Goal: Task Accomplishment & Management: Manage account settings

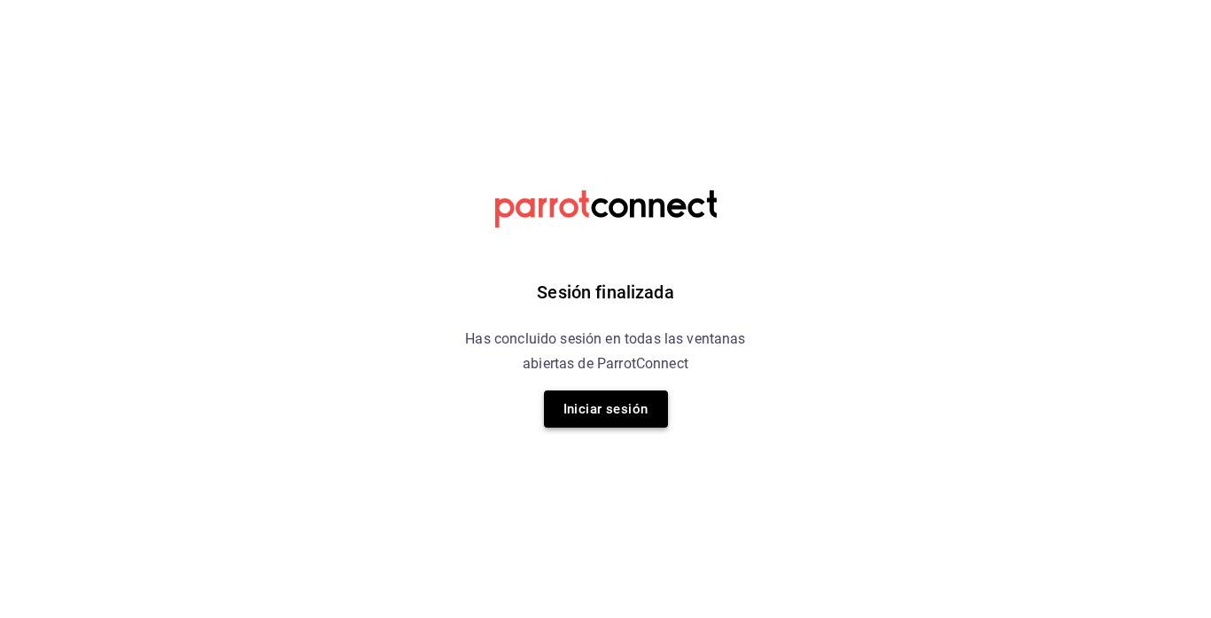
click at [597, 402] on button "Iniciar sesión" at bounding box center [606, 409] width 124 height 37
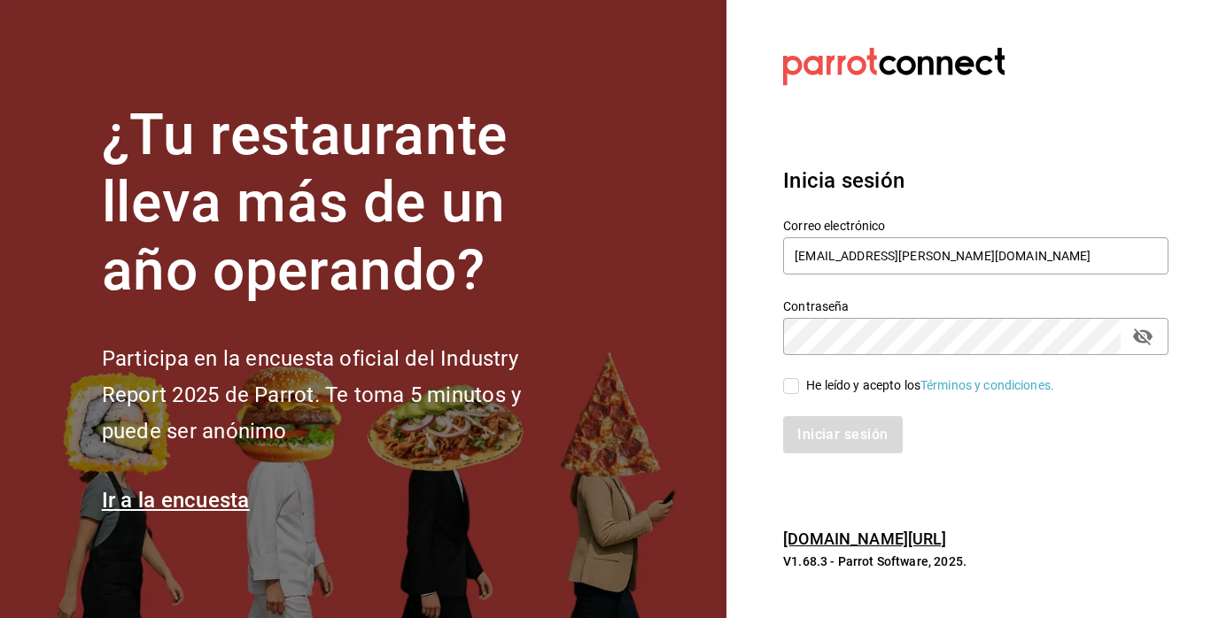
click at [744, 389] on input "He leído y acepto los Términos y condiciones." at bounding box center [791, 386] width 16 height 16
checkbox input "true"
click at [744, 430] on button "Iniciar sesión" at bounding box center [843, 434] width 120 height 37
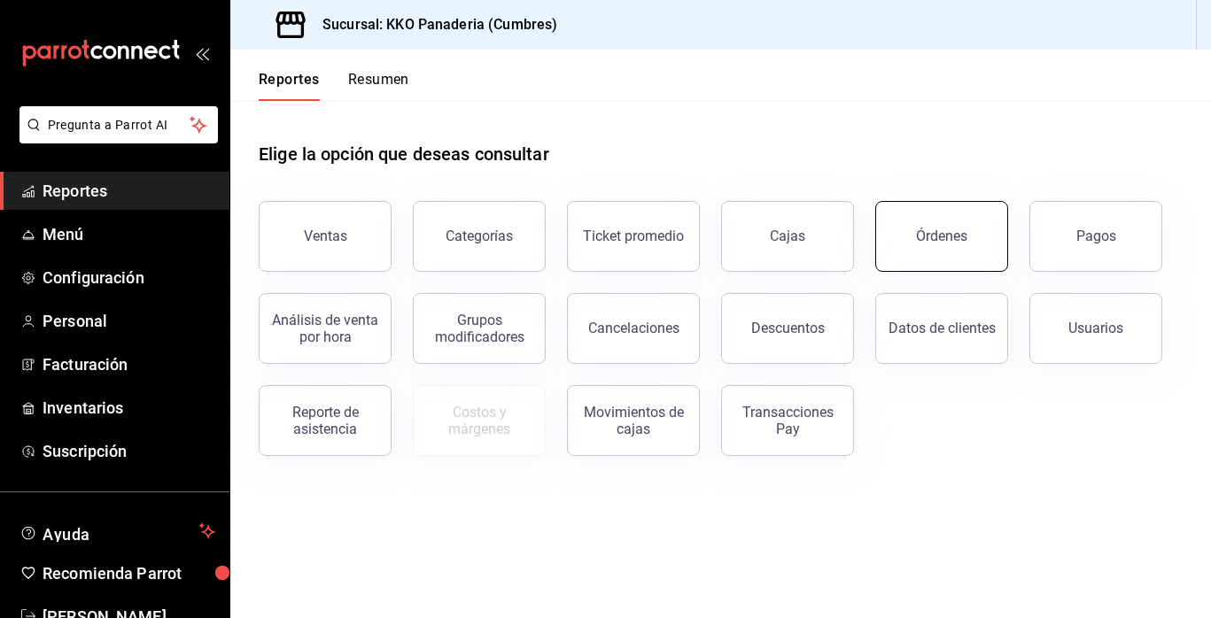
click at [918, 241] on div "Órdenes" at bounding box center [941, 236] width 51 height 17
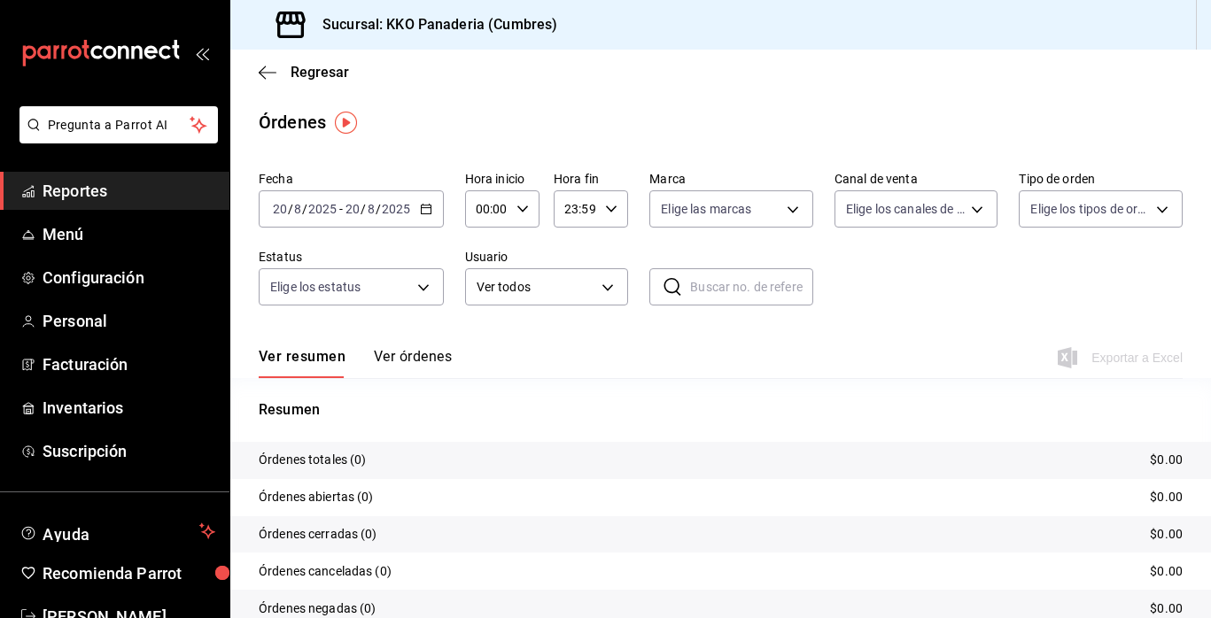
click at [433, 205] on div "2025-08-20 20 / 8 / 2025 - 2025-08-20 20 / 8 / 2025" at bounding box center [351, 208] width 185 height 37
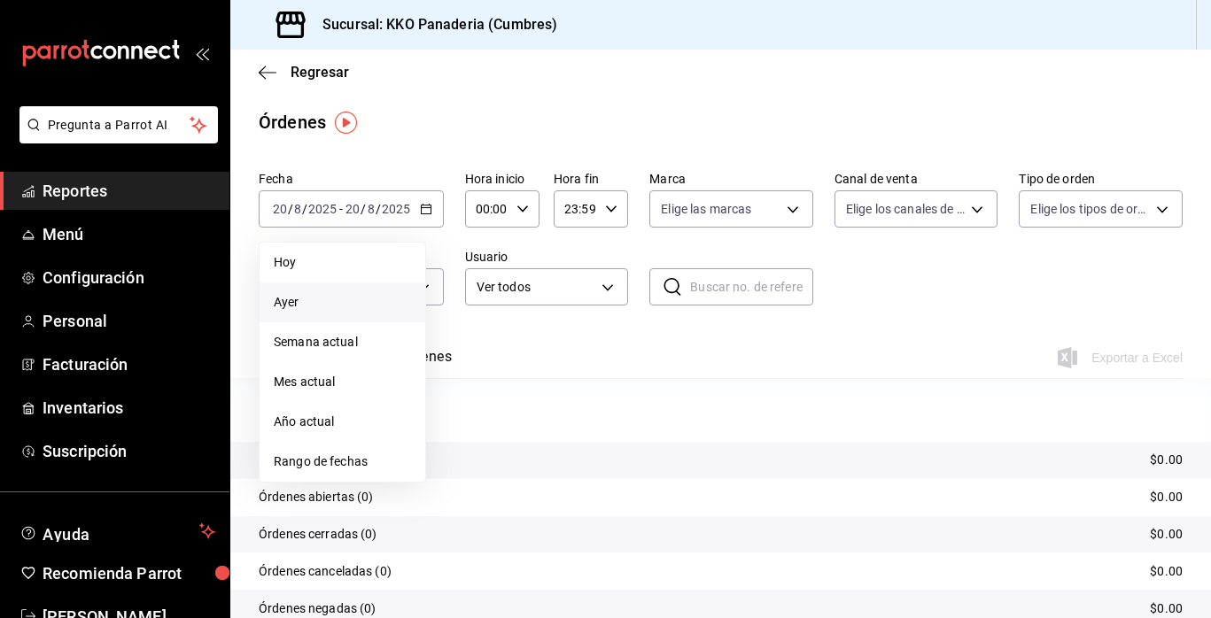
click at [299, 303] on span "Ayer" at bounding box center [342, 302] width 137 height 19
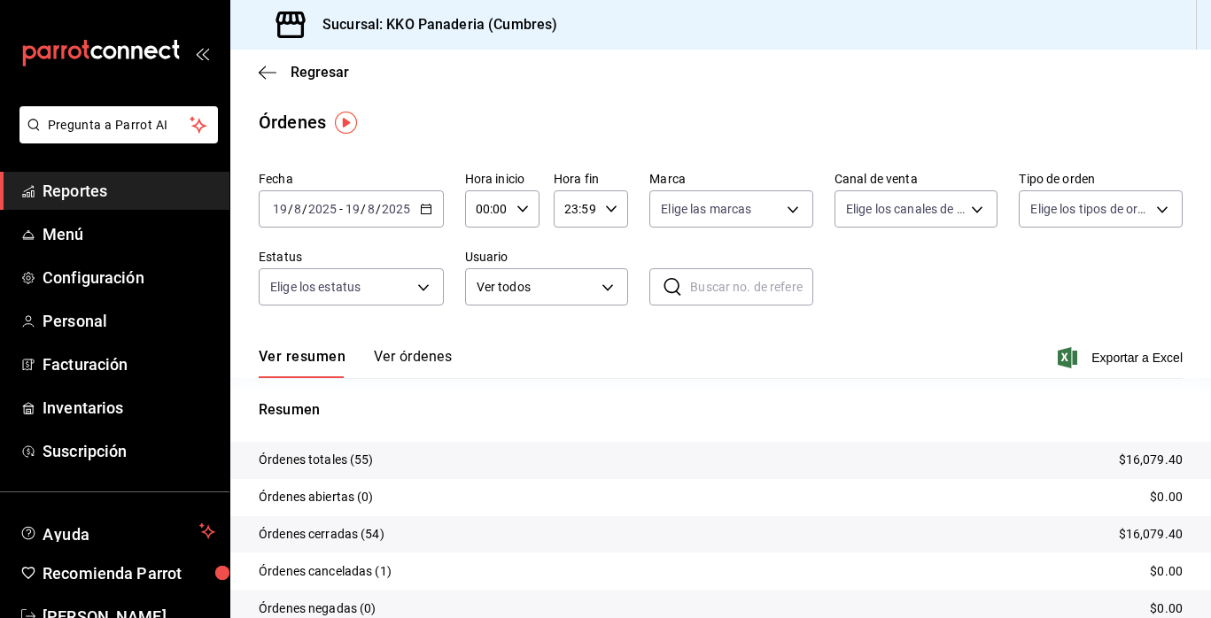
click at [439, 214] on div "2025-08-19 19 / 8 / 2025 - 2025-08-19 19 / 8 / 2025" at bounding box center [351, 208] width 185 height 37
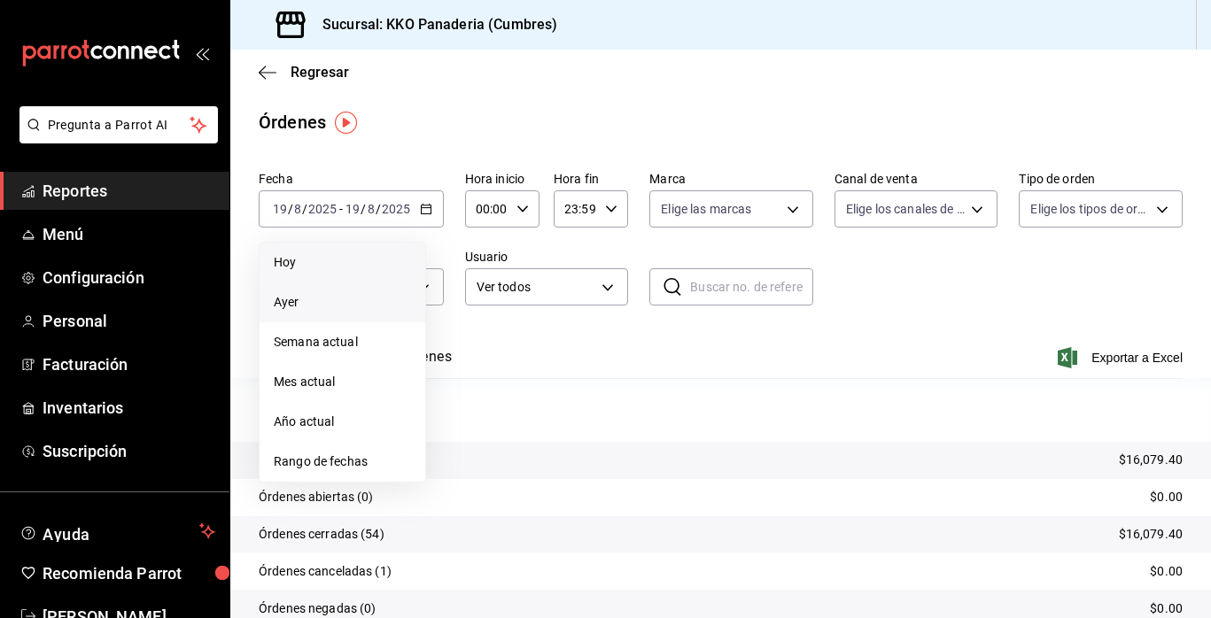
click at [316, 261] on span "Hoy" at bounding box center [342, 262] width 137 height 19
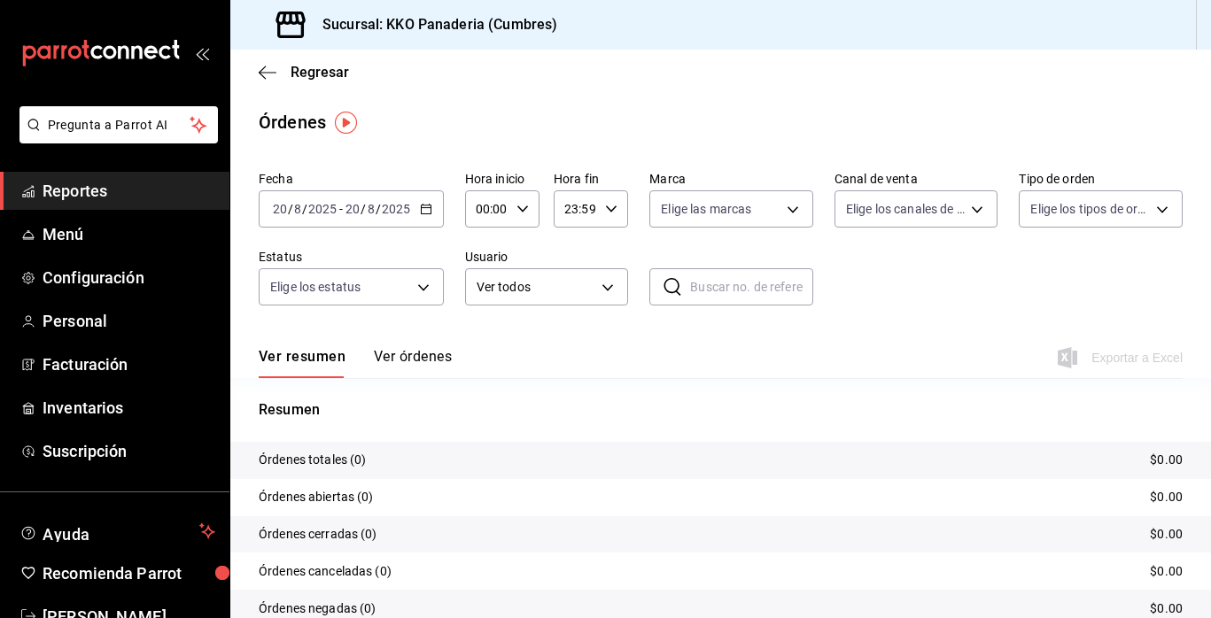
click at [74, 189] on span "Reportes" at bounding box center [129, 191] width 173 height 24
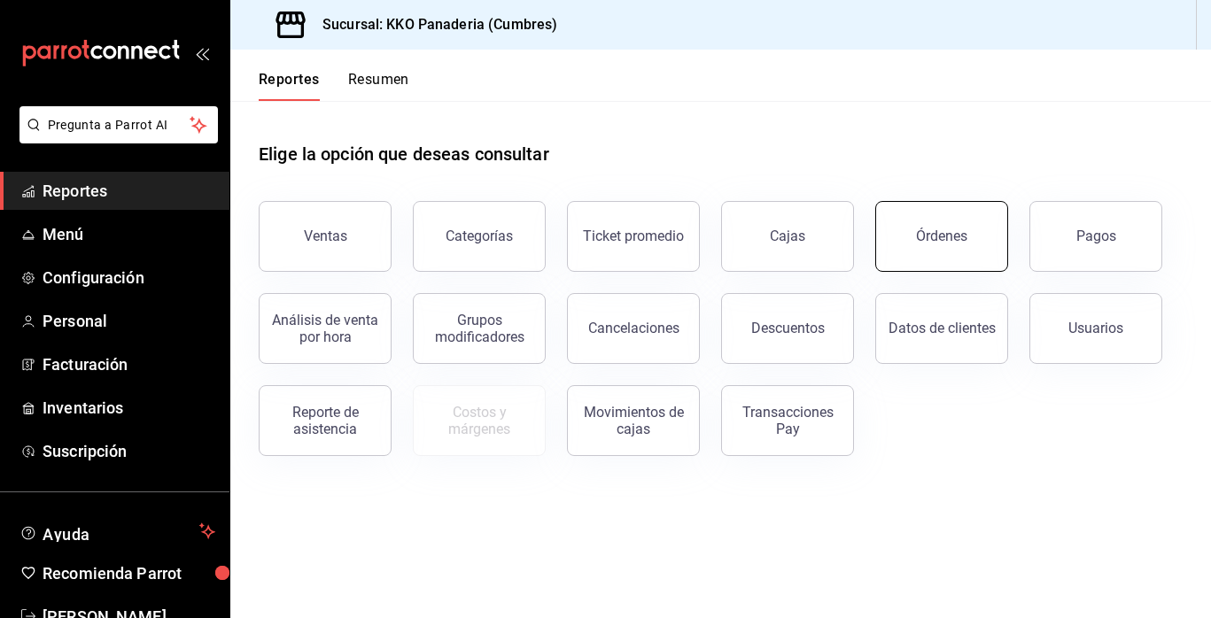
click at [945, 224] on button "Órdenes" at bounding box center [941, 236] width 133 height 71
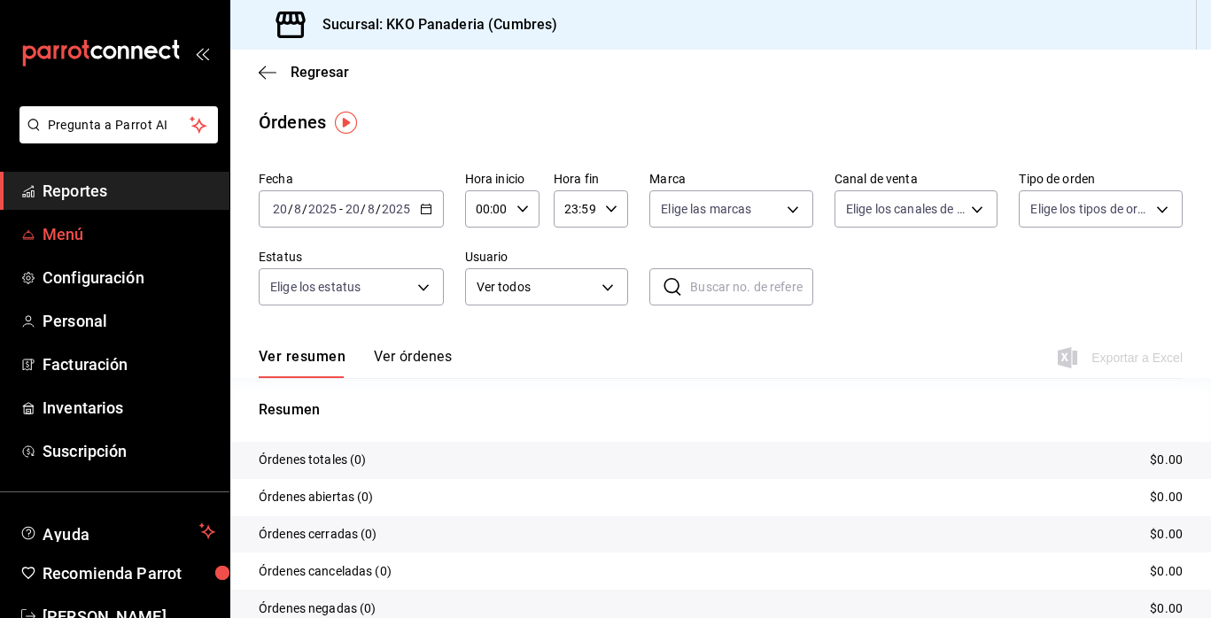
click at [88, 237] on span "Menú" at bounding box center [129, 234] width 173 height 24
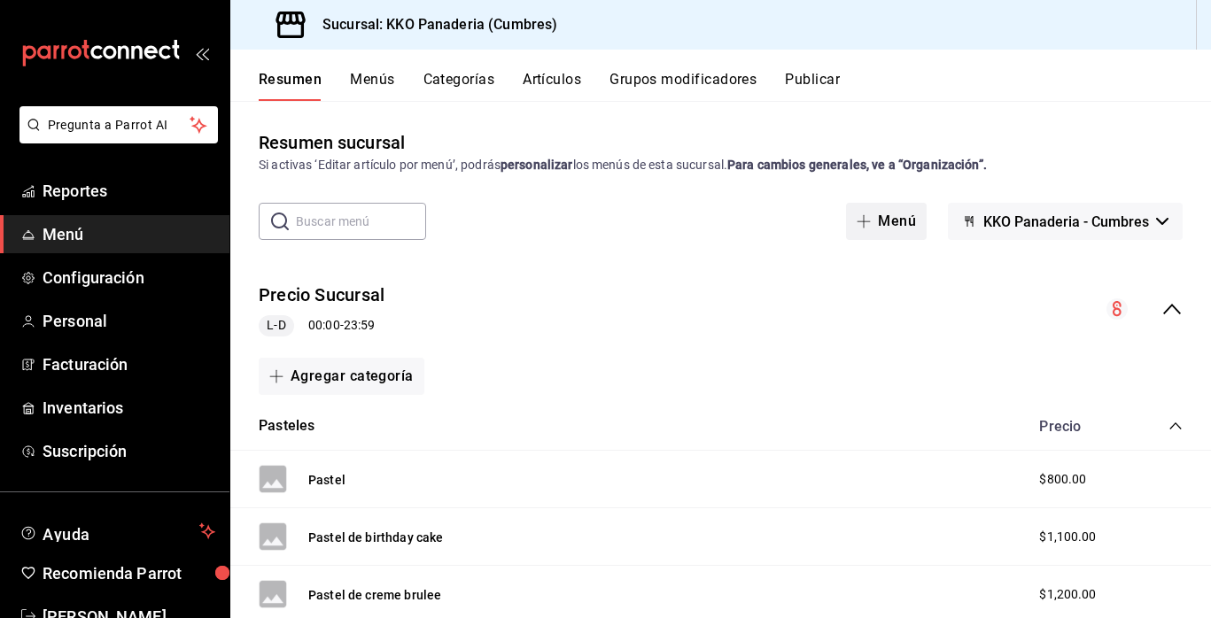
click at [876, 224] on span "button" at bounding box center [867, 221] width 21 height 14
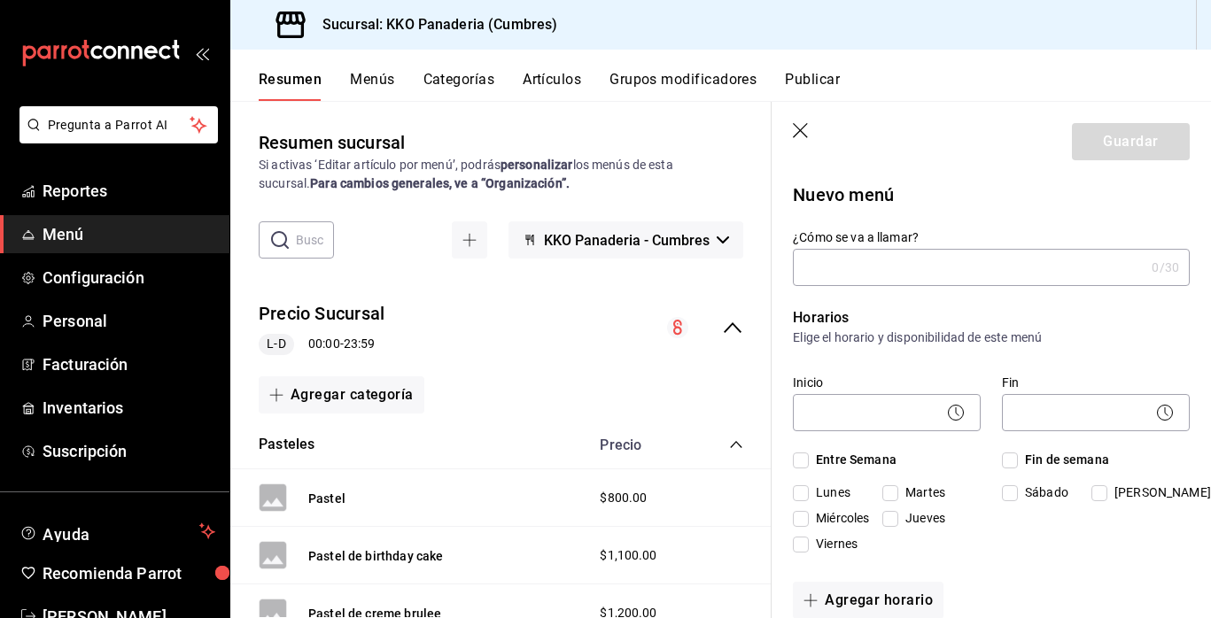
click at [792, 131] on header "Guardar" at bounding box center [991, 138] width 439 height 73
click at [801, 131] on icon "button" at bounding box center [800, 130] width 15 height 15
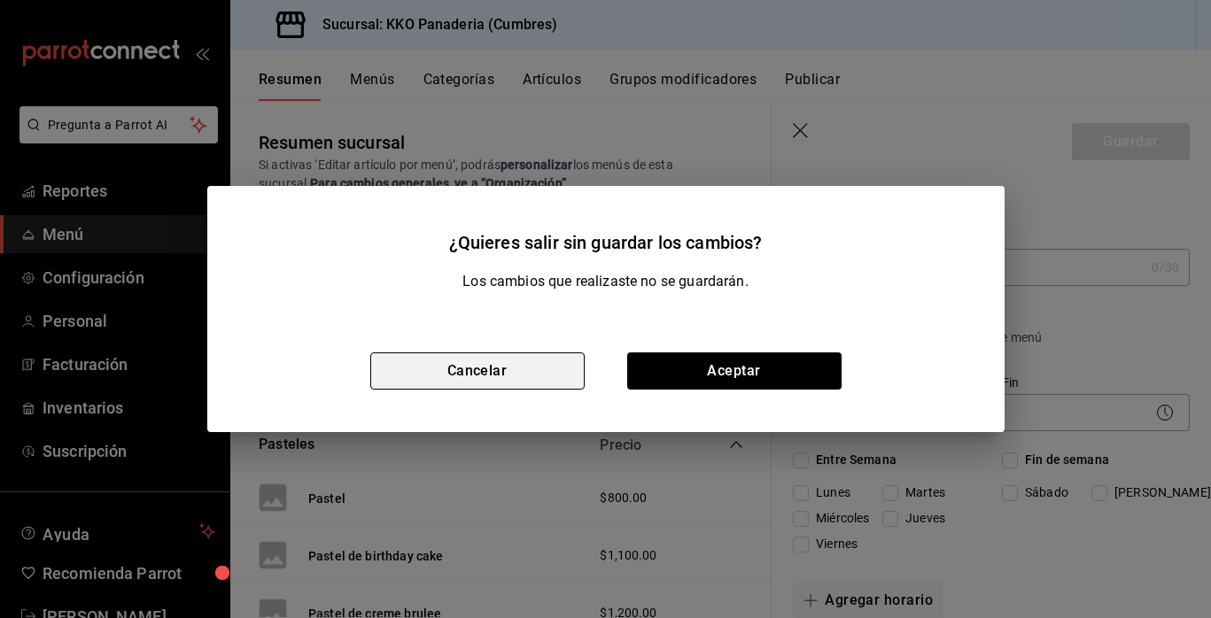
click at [548, 354] on button "Cancelar" at bounding box center [477, 371] width 214 height 37
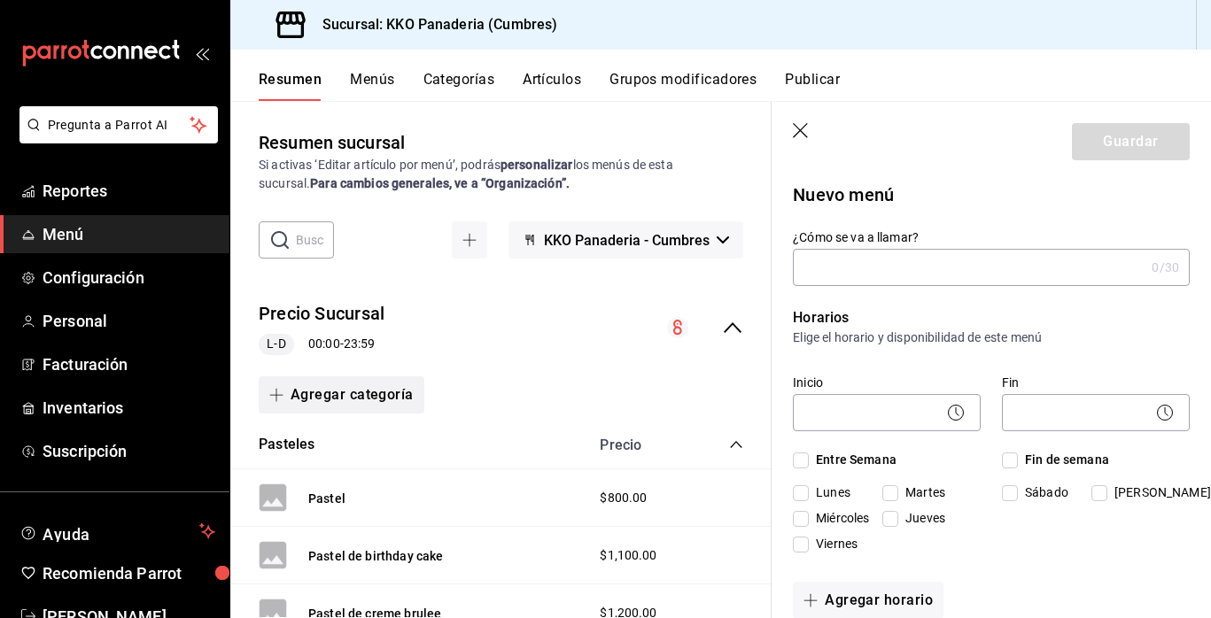
click at [307, 413] on button "Agregar categoría" at bounding box center [342, 395] width 166 height 37
click at [316, 430] on li "Categoría existente" at bounding box center [335, 442] width 152 height 43
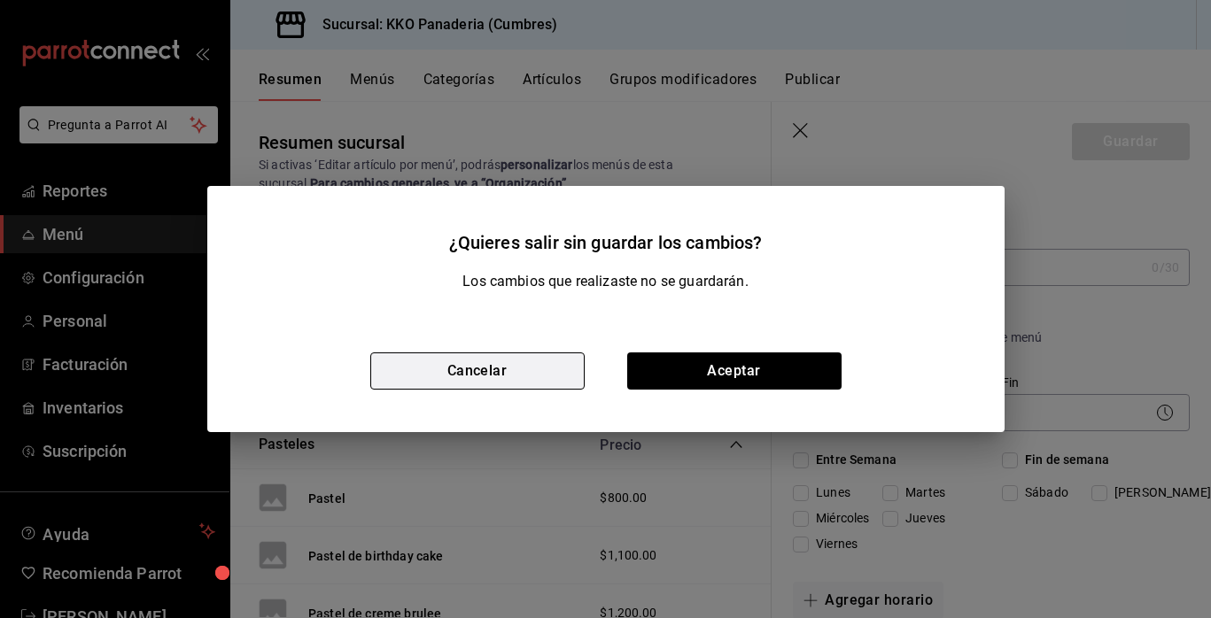
click at [494, 377] on button "Cancelar" at bounding box center [477, 371] width 214 height 37
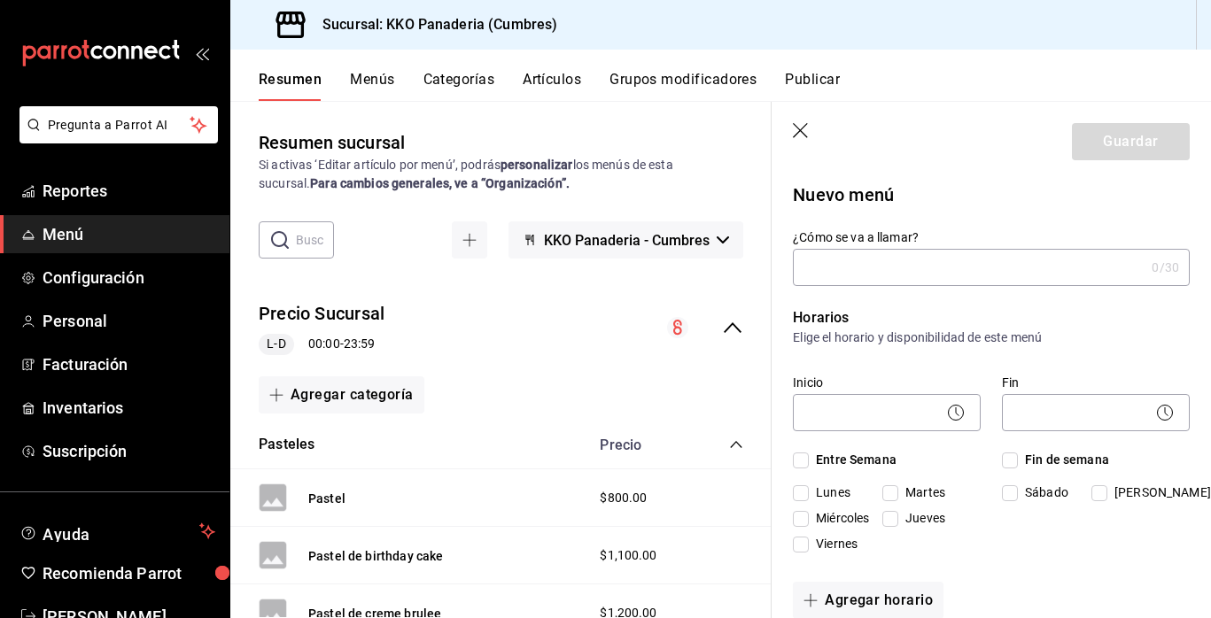
click at [630, 369] on div "Precio Sucursal L-D 00:00 - 23:59" at bounding box center [500, 328] width 541 height 82
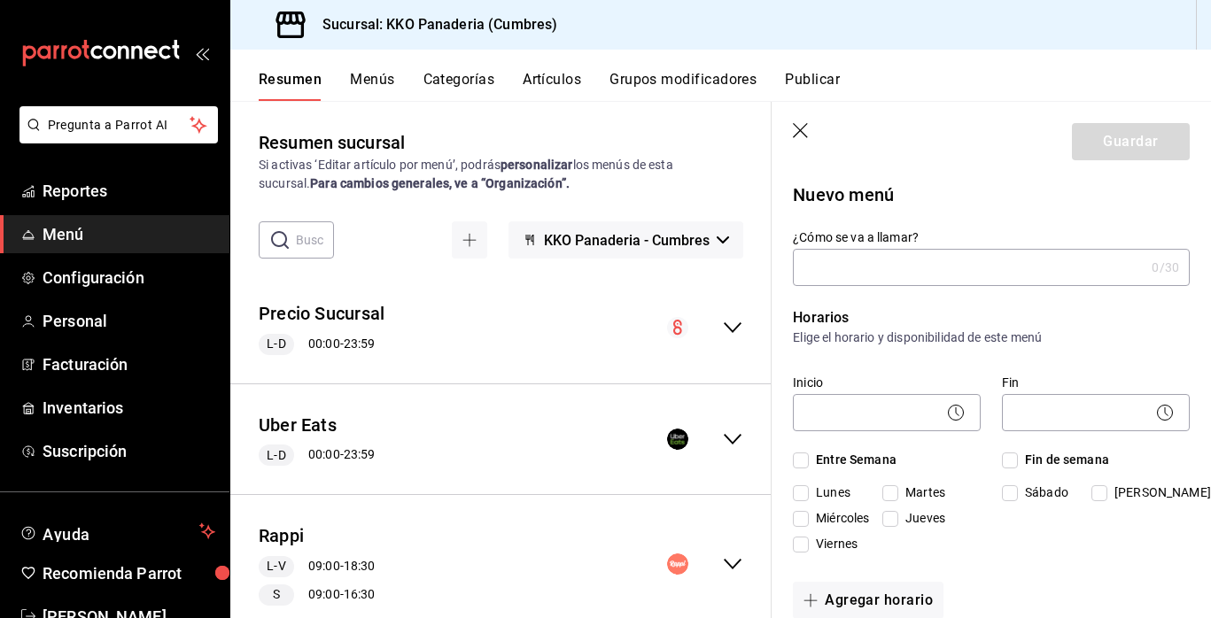
click at [809, 121] on header "Guardar" at bounding box center [991, 138] width 439 height 73
click at [806, 131] on icon "button" at bounding box center [802, 132] width 18 height 18
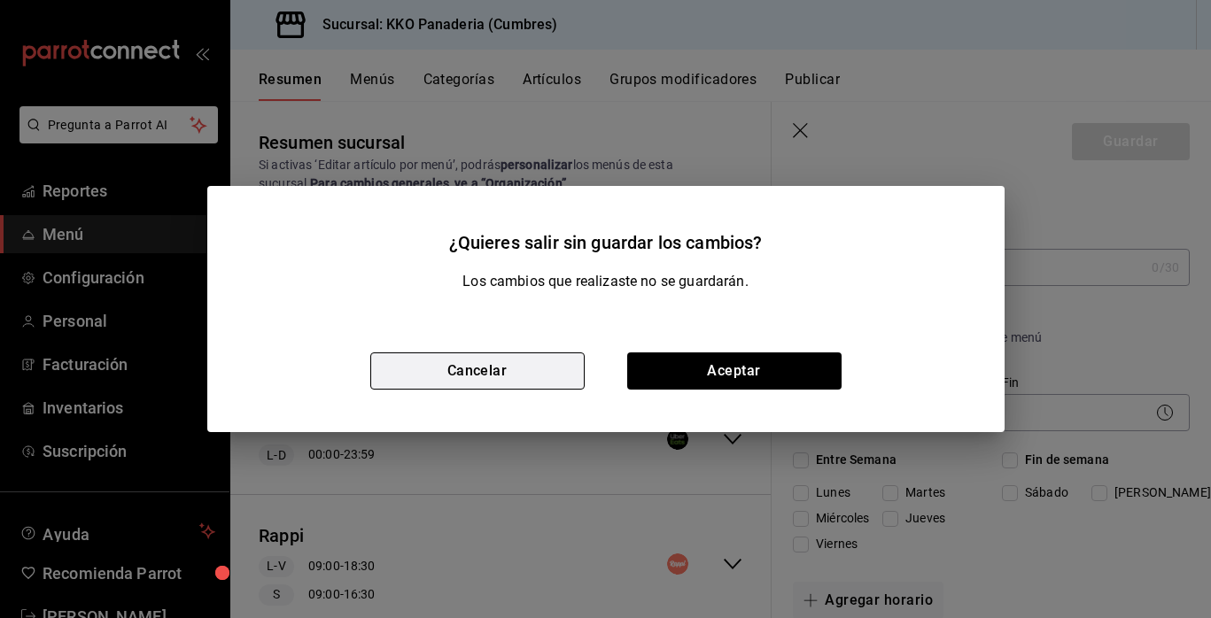
click at [556, 378] on button "Cancelar" at bounding box center [477, 371] width 214 height 37
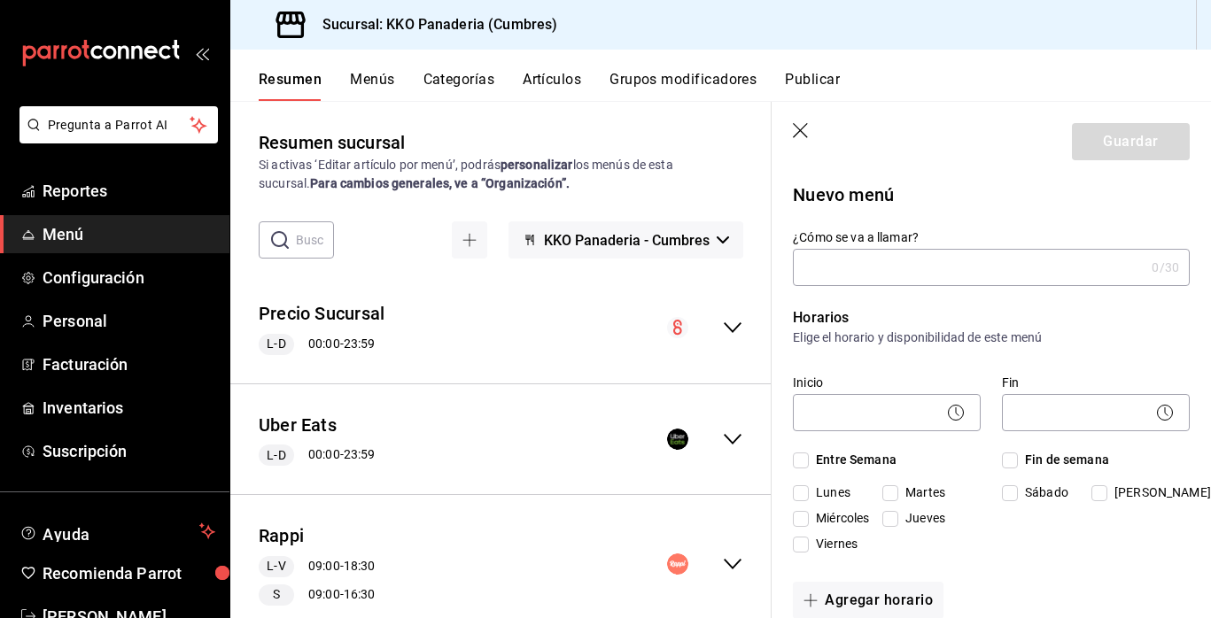
click at [793, 123] on icon "button" at bounding box center [800, 130] width 15 height 15
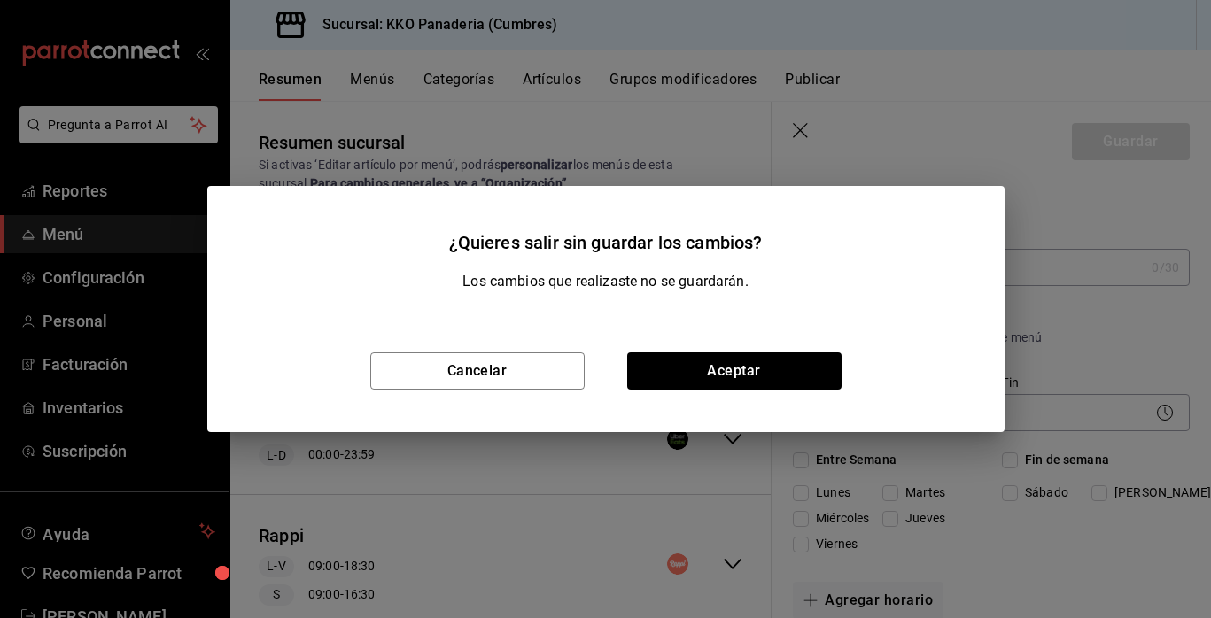
click at [710, 390] on div "Cancelar Aceptar" at bounding box center [605, 371] width 797 height 122
click at [710, 376] on button "Aceptar" at bounding box center [734, 371] width 214 height 37
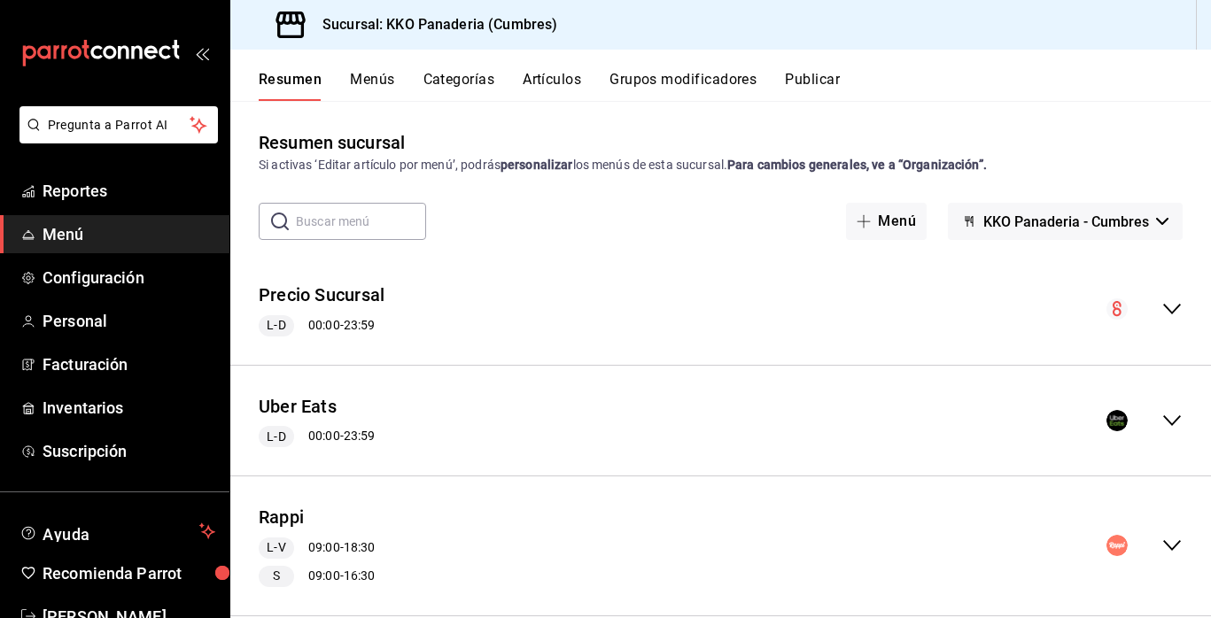
click at [466, 79] on button "Categorías" at bounding box center [460, 86] width 72 height 30
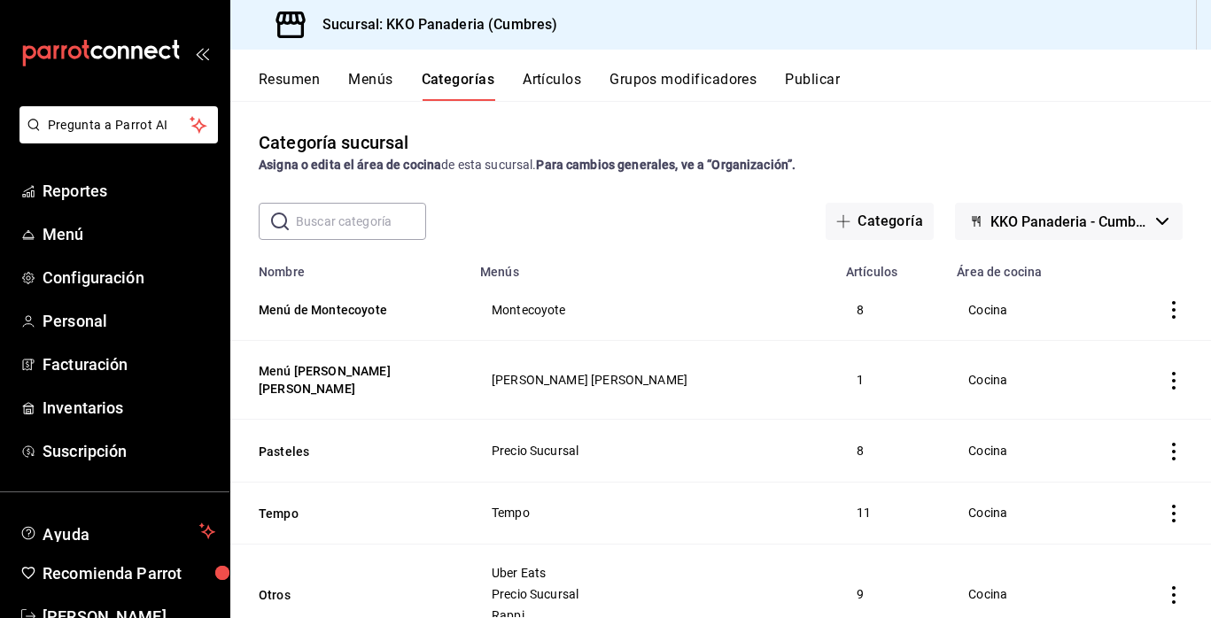
click at [543, 78] on button "Artículos" at bounding box center [552, 86] width 58 height 30
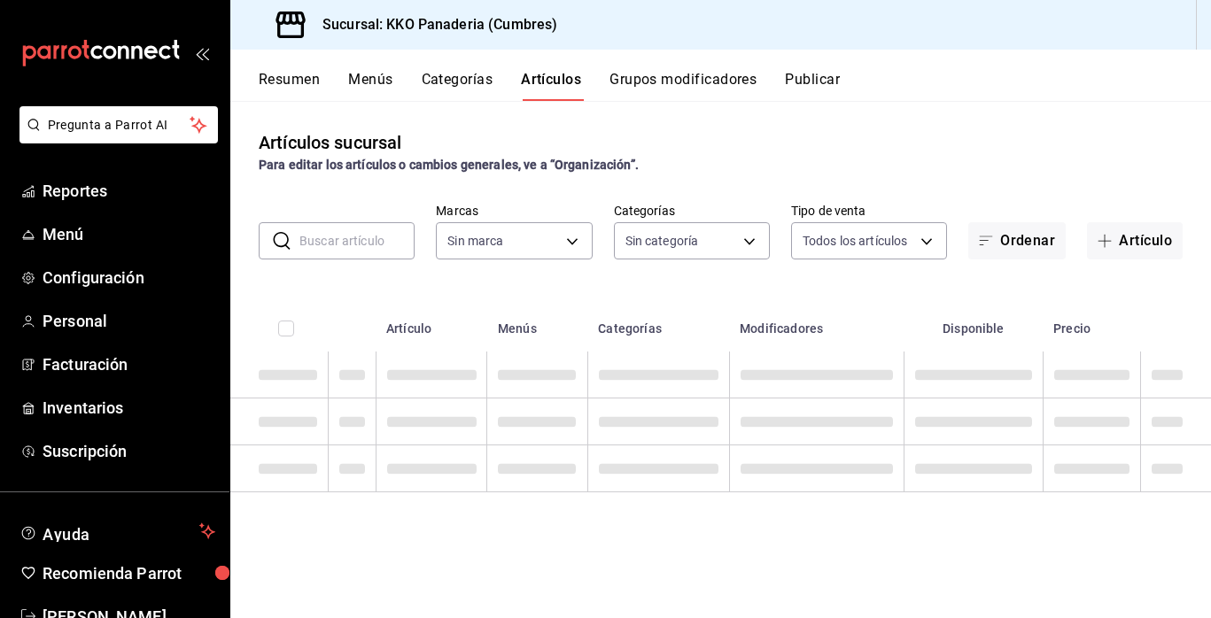
type input "b487ec32-607e-470c-a91c-86d1a390b7a2"
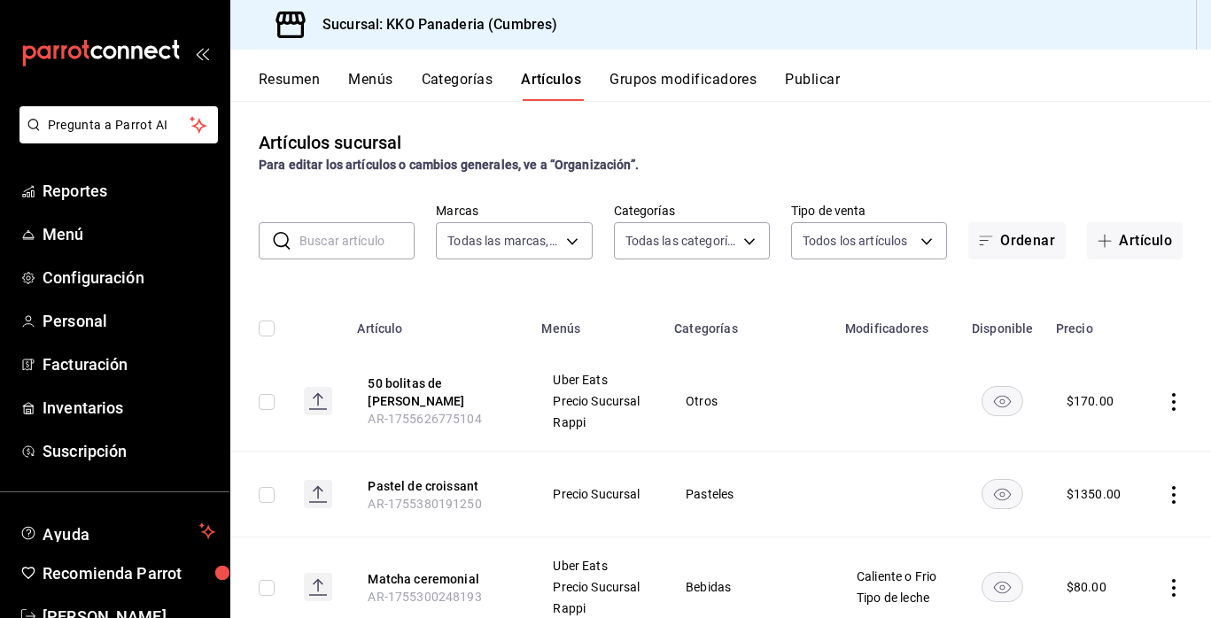
type input "99ca5cbf-82d9-4bb4-adbb-d7c058096046,ecc32281-382a-4bf5-af42-e65af1250ca2,ac7e1…"
click at [1134, 239] on button "Artículo" at bounding box center [1135, 240] width 96 height 37
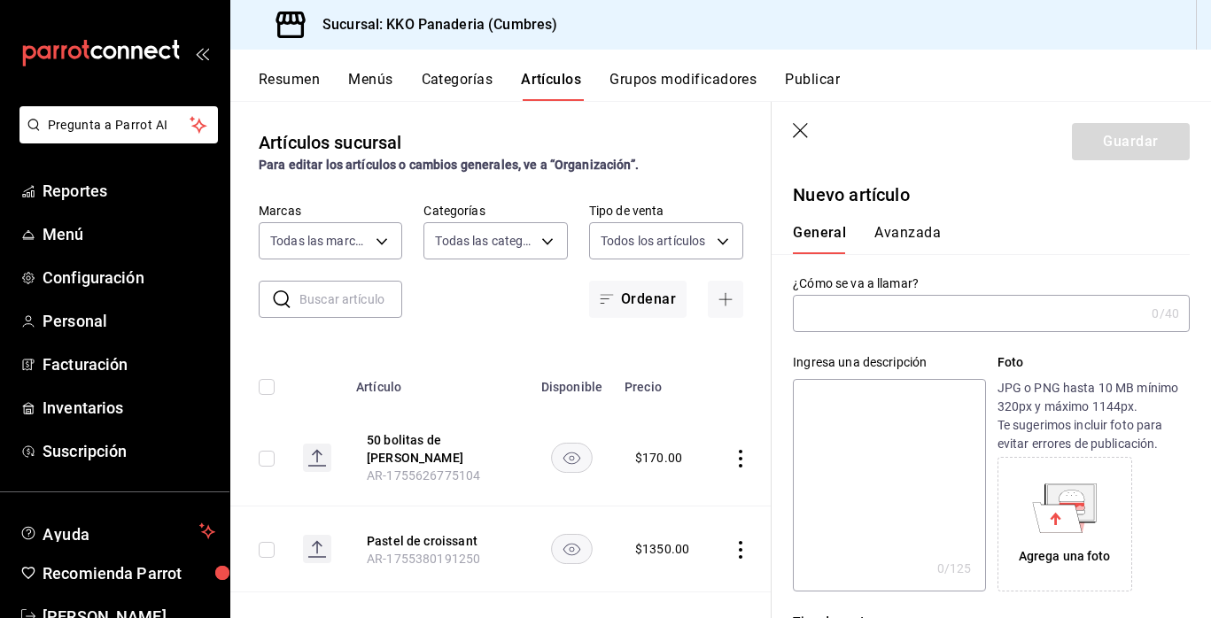
click at [921, 319] on input "text" at bounding box center [969, 313] width 352 height 35
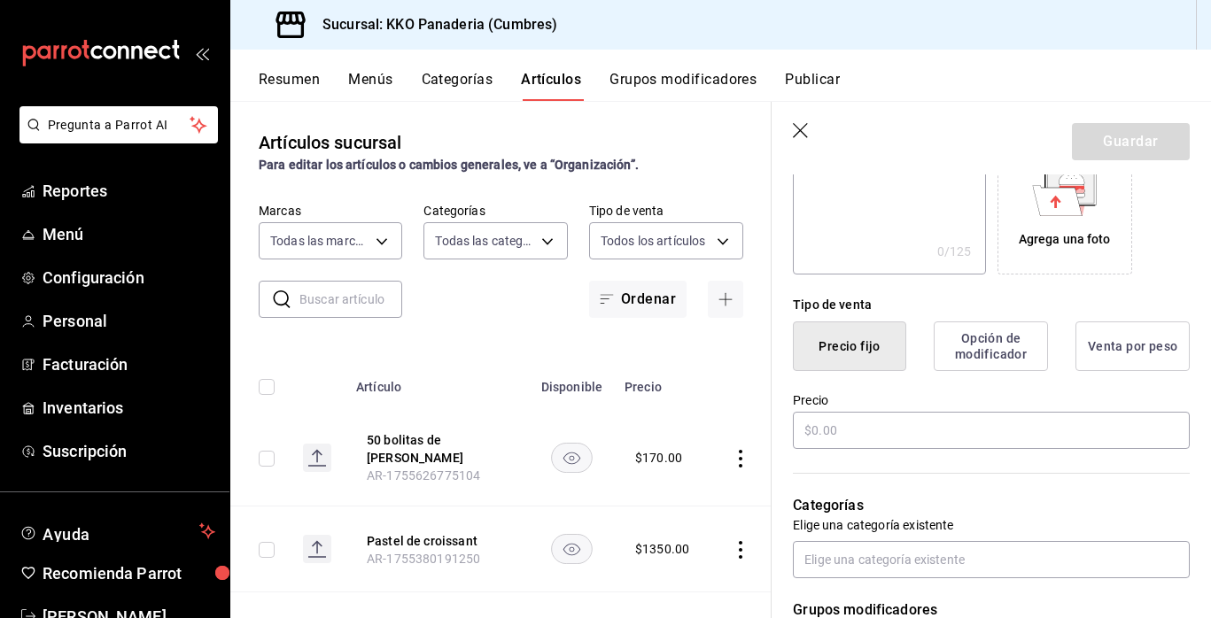
scroll to position [336, 0]
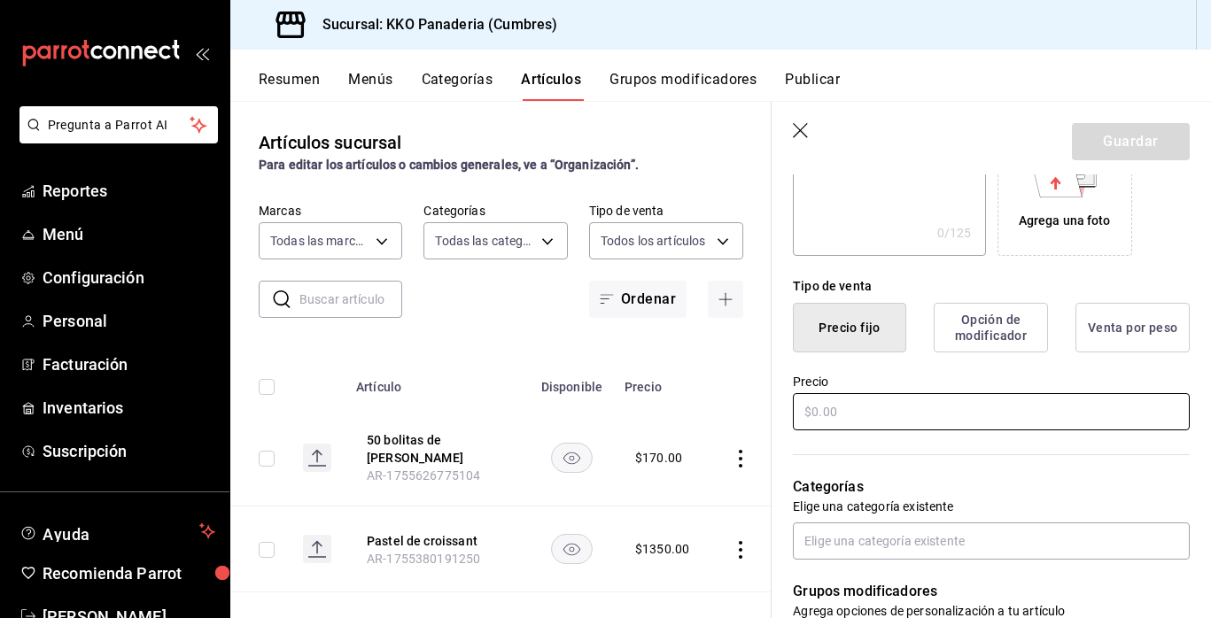
type input "caja de la semana"
click at [881, 427] on input "text" at bounding box center [991, 411] width 397 height 37
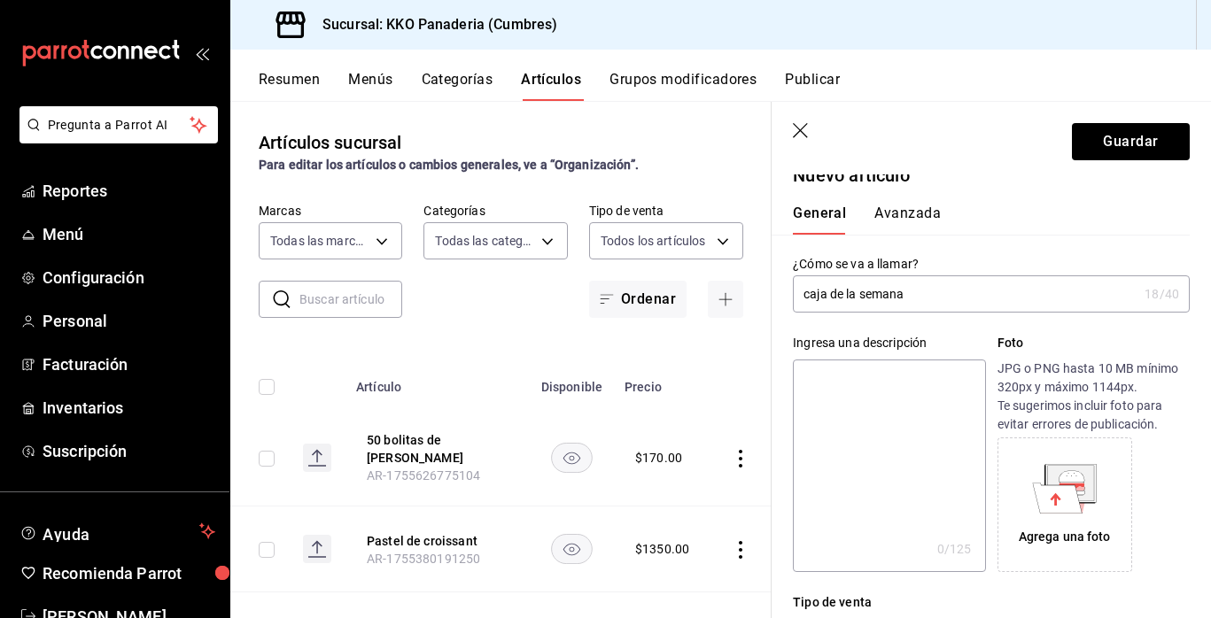
scroll to position [0, 0]
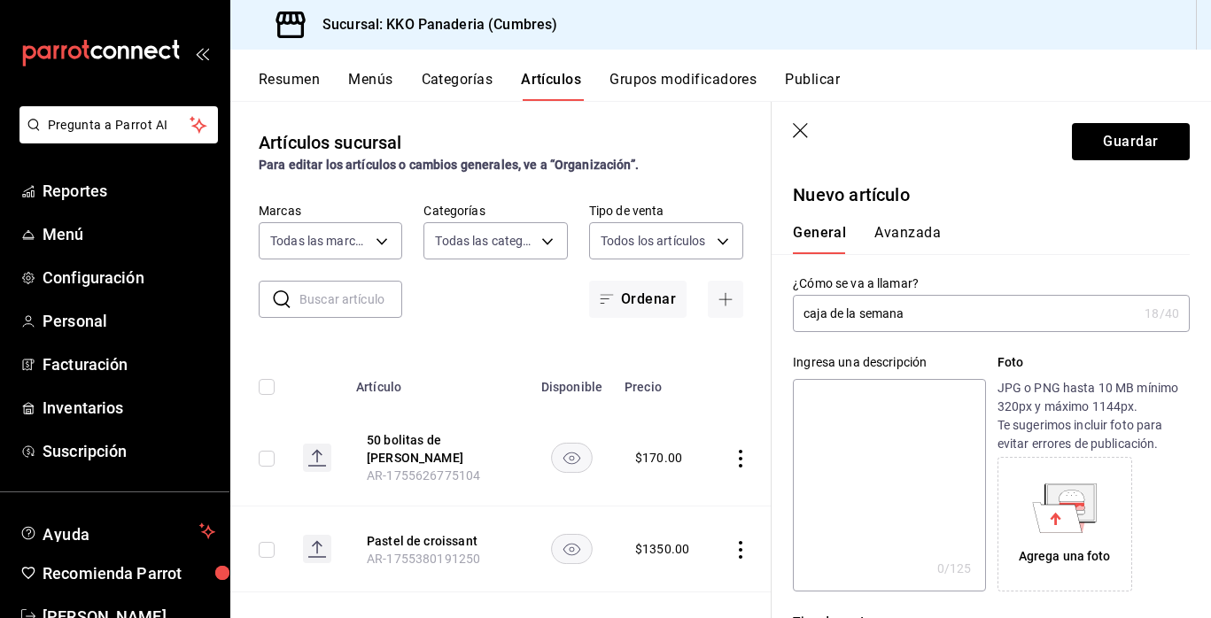
type input "$620.00"
click at [855, 316] on input "caja de la semana" at bounding box center [965, 313] width 345 height 35
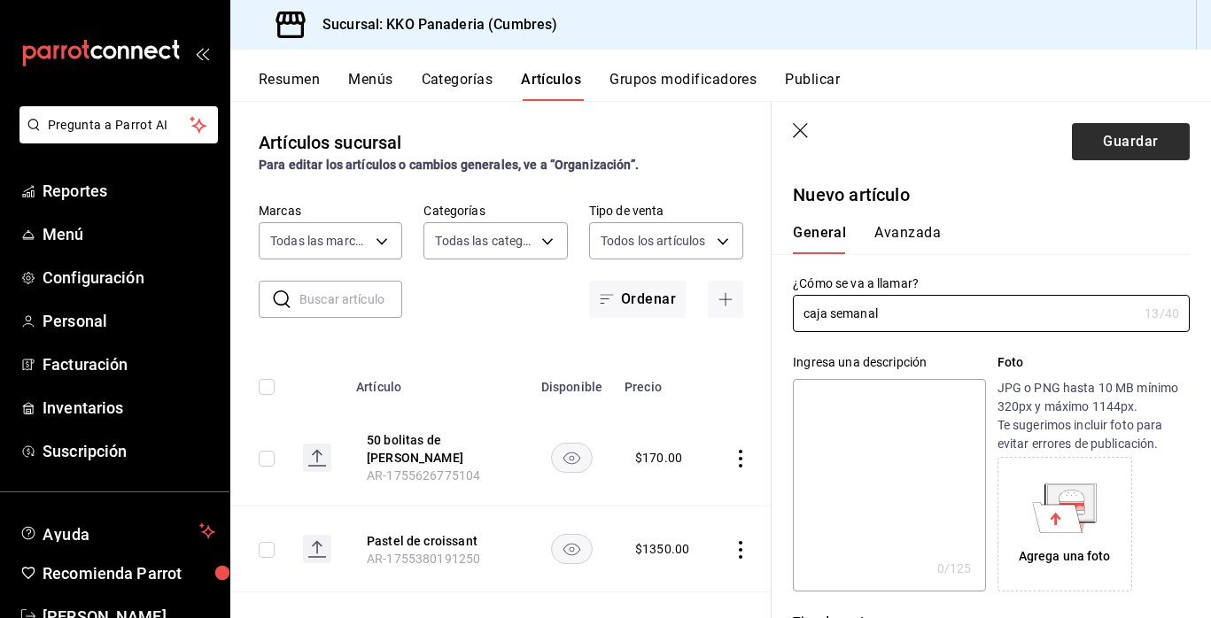
type input "caja semanal"
click at [1154, 149] on button "Guardar" at bounding box center [1131, 141] width 118 height 37
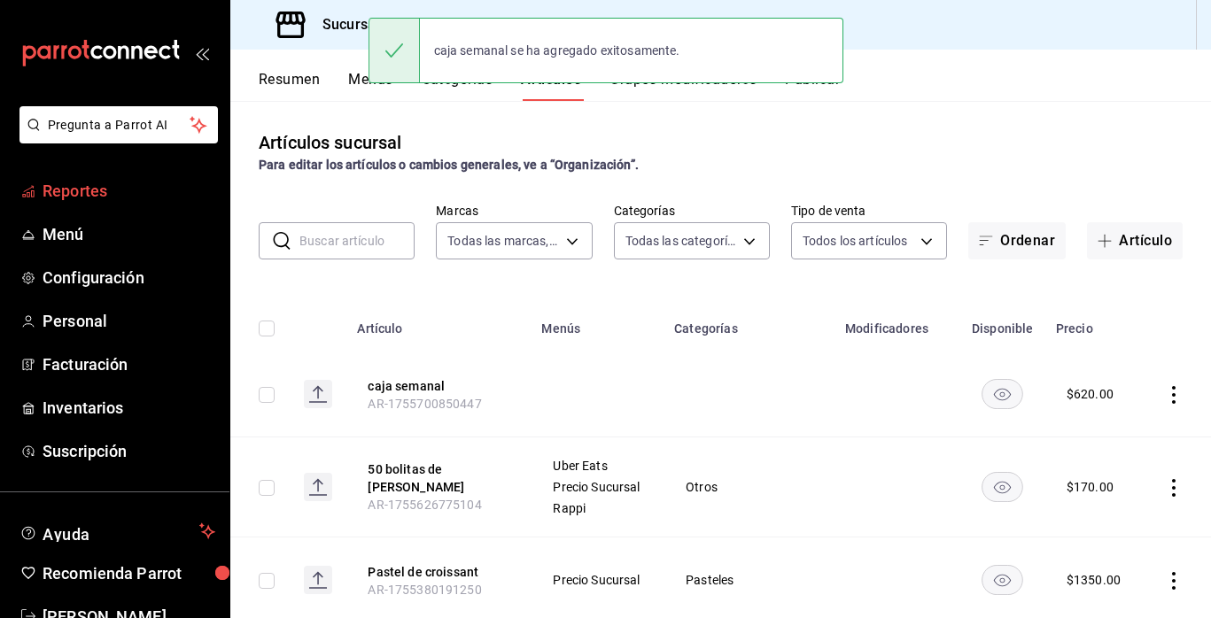
click at [124, 199] on span "Reportes" at bounding box center [129, 191] width 173 height 24
